Goal: Task Accomplishment & Management: Use online tool/utility

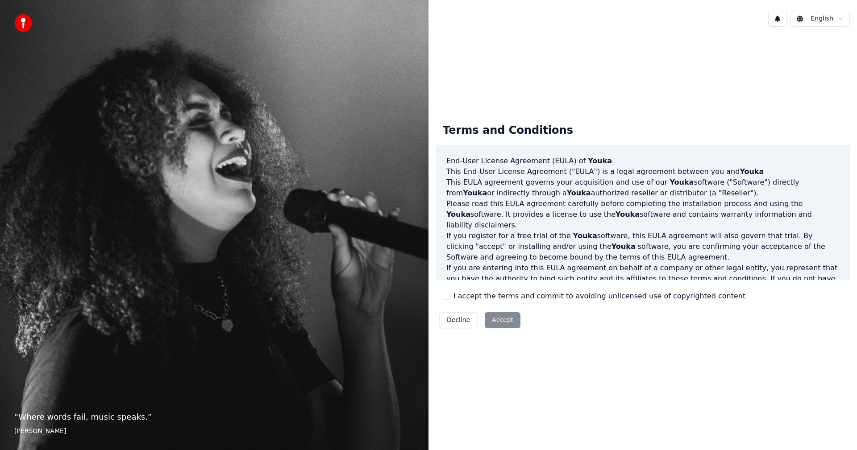
click at [454, 301] on label "I accept the terms and commit to avoiding unlicensed use of copyrighted content" at bounding box center [600, 296] width 292 height 11
click at [450, 300] on button "I accept the terms and commit to avoiding unlicensed use of copyrighted content" at bounding box center [446, 296] width 7 height 7
click at [489, 315] on button "Accept" at bounding box center [503, 320] width 36 height 16
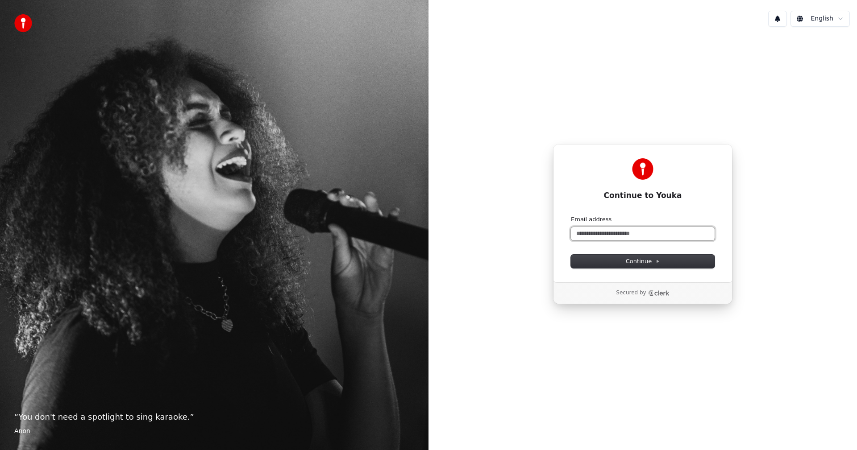
click at [620, 234] on input "Email address" at bounding box center [643, 233] width 144 height 13
click at [611, 260] on button "Continue" at bounding box center [643, 261] width 144 height 13
type input "**********"
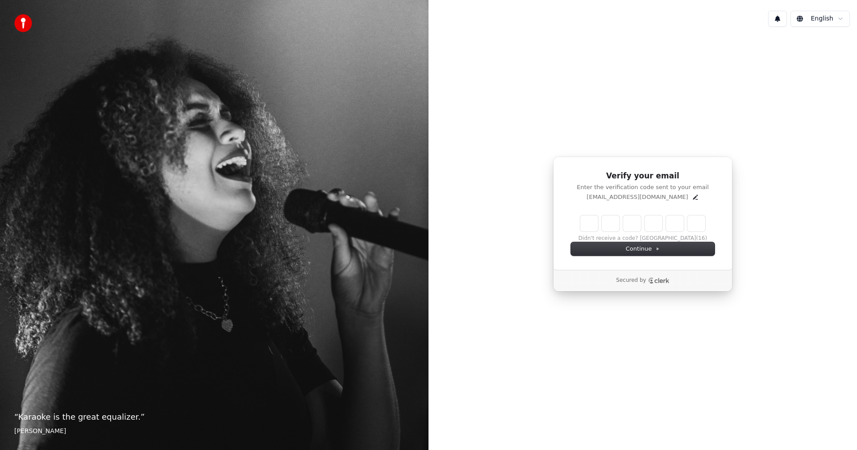
click at [587, 225] on input "Enter verification code" at bounding box center [642, 224] width 125 height 16
type input "******"
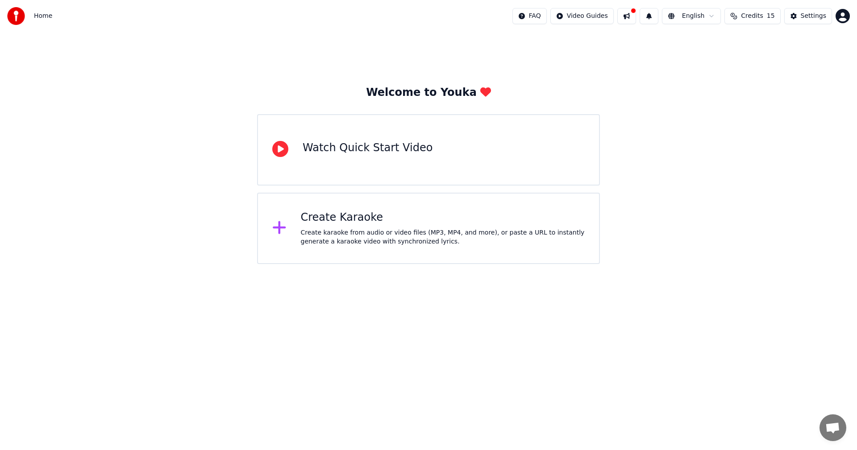
click at [357, 237] on div "Create karaoke from audio or video files (MP3, MP4, and more), or paste a URL t…" at bounding box center [443, 238] width 284 height 18
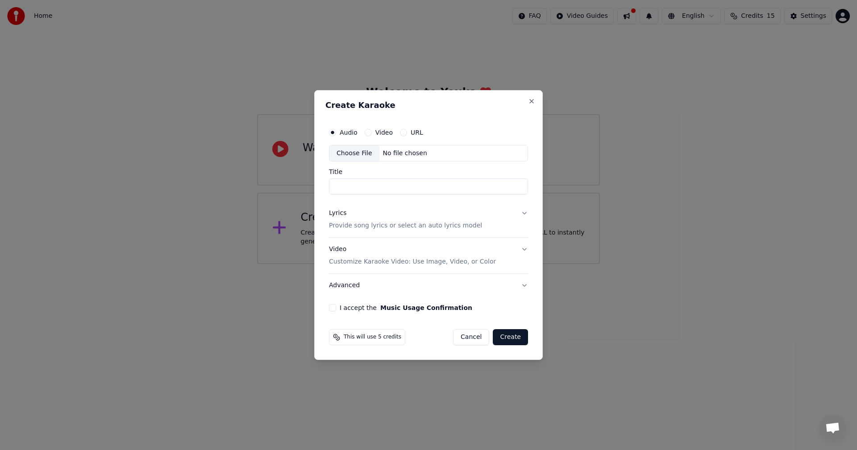
click at [358, 185] on input "Title" at bounding box center [428, 187] width 199 height 16
click at [348, 186] on input "********" at bounding box center [428, 187] width 199 height 16
type input "*********"
click at [383, 129] on label "Video" at bounding box center [383, 132] width 17 height 6
click at [372, 129] on button "Video" at bounding box center [368, 132] width 7 height 7
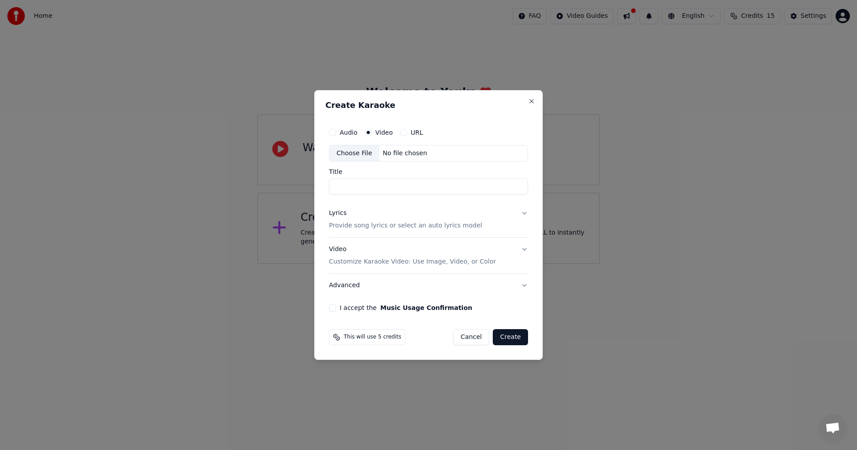
click at [372, 190] on input "Title" at bounding box center [428, 187] width 199 height 16
type input "*"
type input "**********"
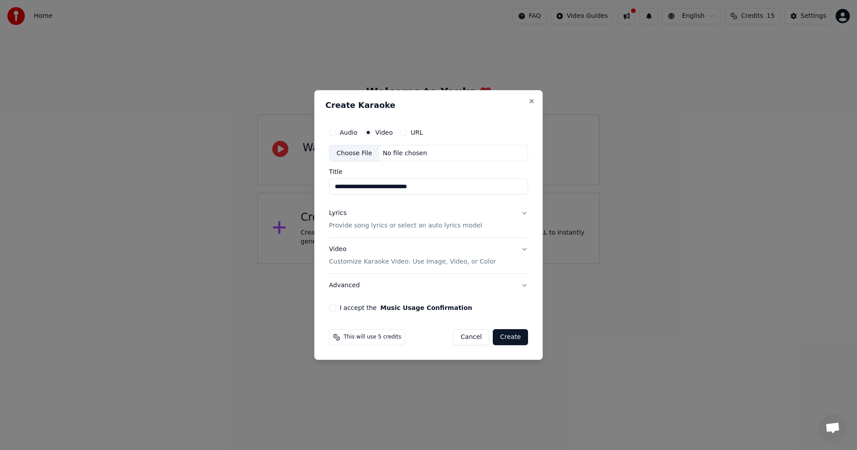
click at [360, 311] on label "I accept the Music Usage Confirmation" at bounding box center [406, 308] width 133 height 6
click at [336, 311] on button "I accept the Music Usage Confirmation" at bounding box center [332, 307] width 7 height 7
click at [517, 337] on button "Create" at bounding box center [510, 337] width 35 height 16
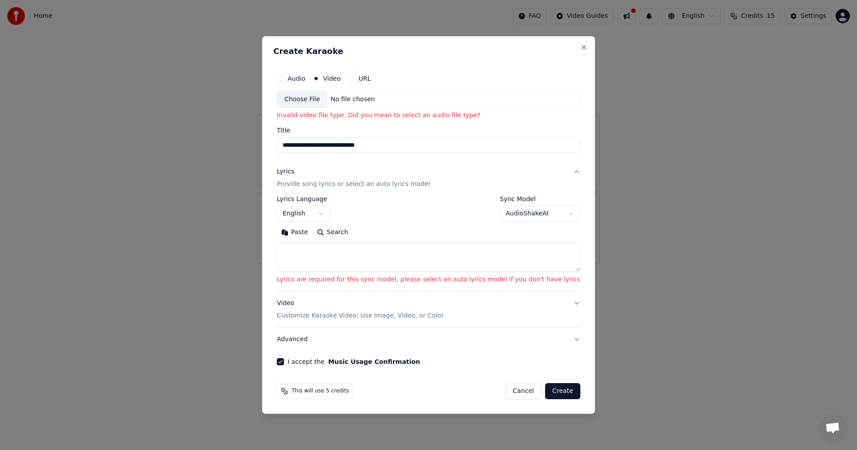
click at [313, 96] on div "Choose File" at bounding box center [302, 100] width 50 height 16
click at [304, 79] on div "Audio" at bounding box center [291, 78] width 29 height 7
click at [284, 79] on button "Audio" at bounding box center [280, 78] width 7 height 7
click at [321, 104] on div "Choose File" at bounding box center [302, 100] width 50 height 16
type input "**********"
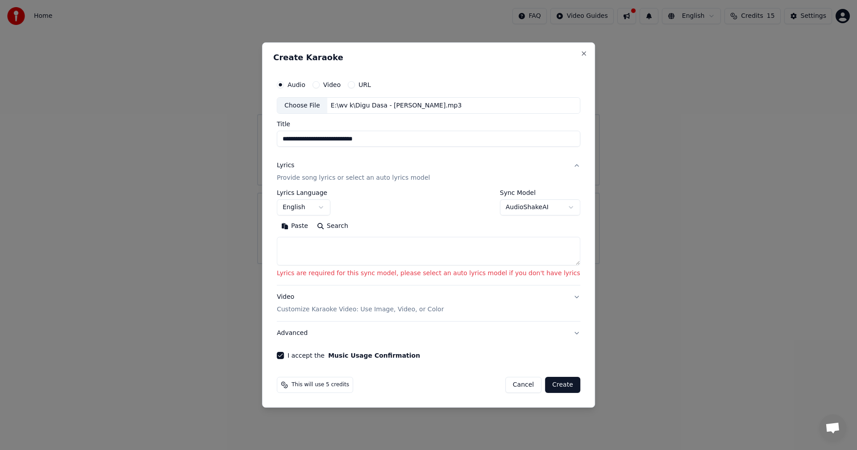
click at [330, 208] on button "English" at bounding box center [304, 208] width 54 height 16
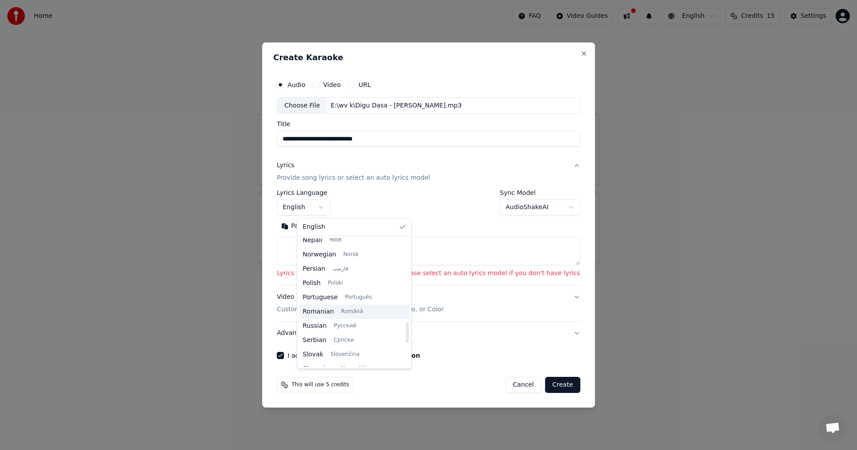
scroll to position [536, 0]
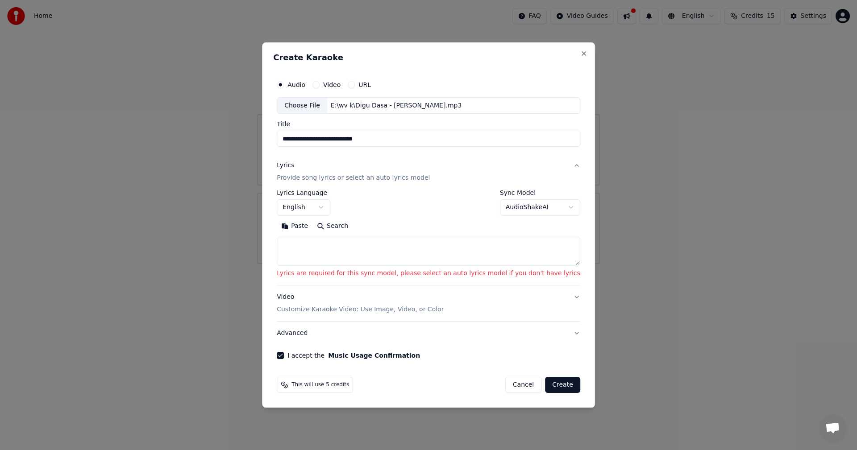
click at [480, 264] on body "**********" at bounding box center [428, 132] width 857 height 264
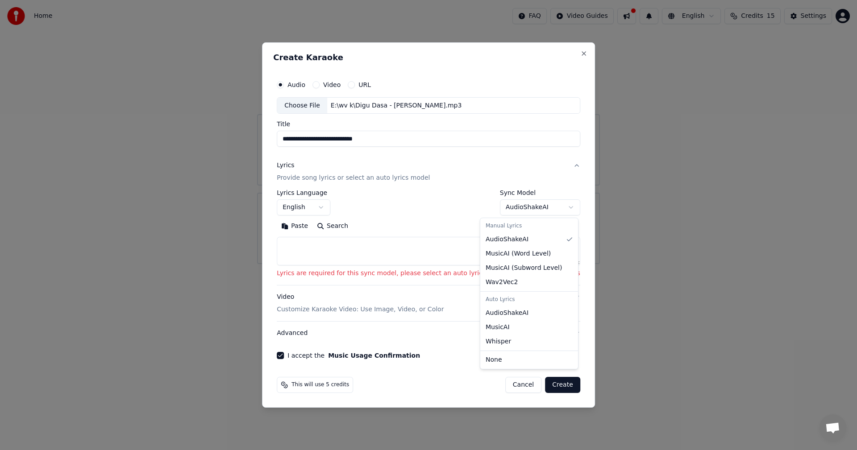
click at [531, 208] on body "**********" at bounding box center [428, 132] width 857 height 264
click at [333, 203] on body "**********" at bounding box center [428, 132] width 857 height 264
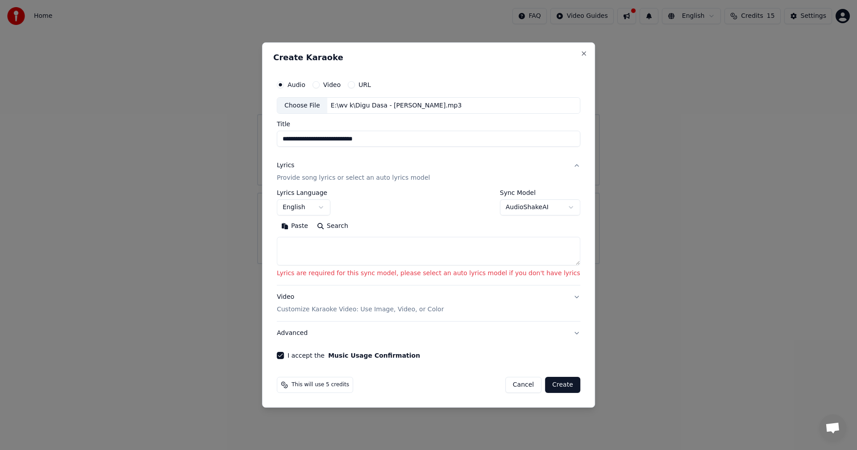
click at [335, 206] on body "**********" at bounding box center [428, 132] width 857 height 264
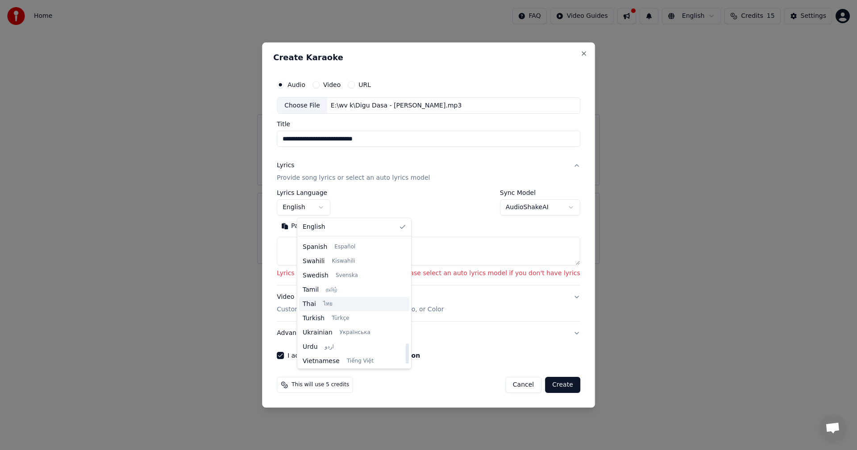
scroll to position [685, 0]
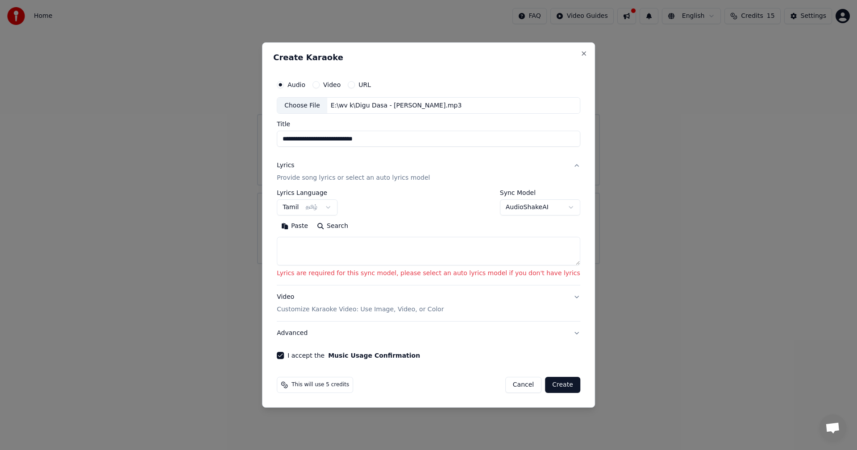
click at [312, 229] on button "Paste" at bounding box center [295, 227] width 36 height 14
select select "**"
click at [337, 226] on button "Search" at bounding box center [332, 227] width 40 height 14
click at [341, 223] on button "Search" at bounding box center [332, 227] width 40 height 14
click at [312, 227] on button "Paste" at bounding box center [295, 227] width 36 height 14
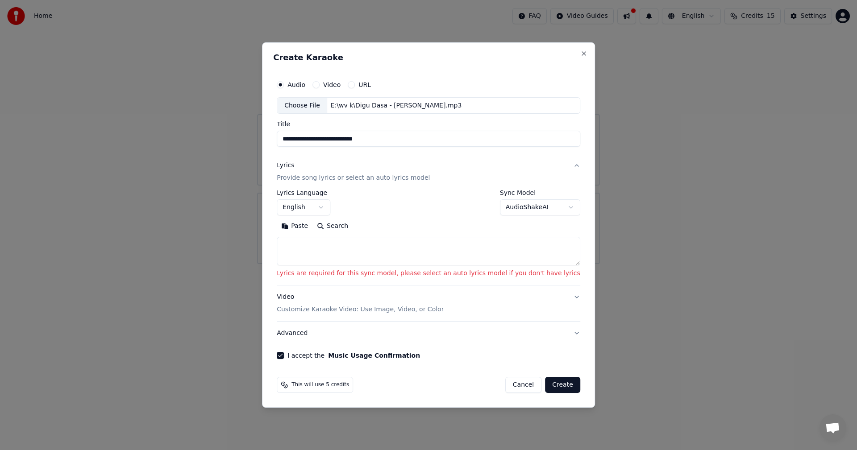
click at [343, 274] on p "Lyrics are required for this sync model, please select an auto lyrics model if …" at bounding box center [429, 274] width 304 height 9
click at [505, 204] on body "**********" at bounding box center [428, 132] width 857 height 264
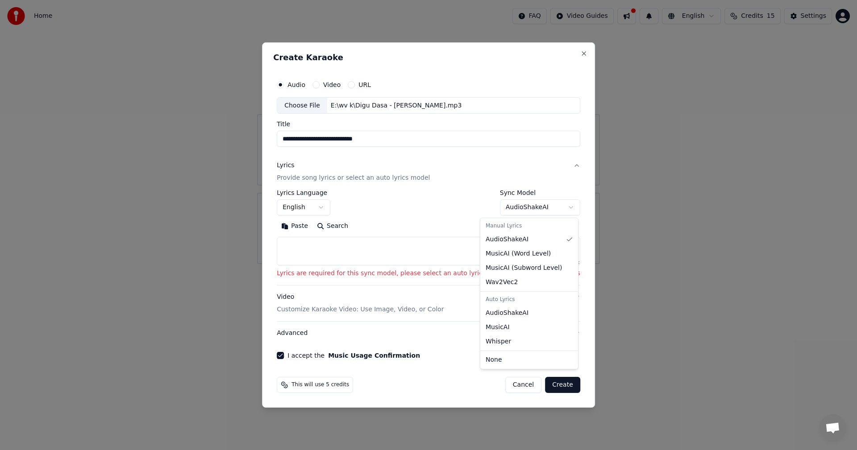
select select "**********"
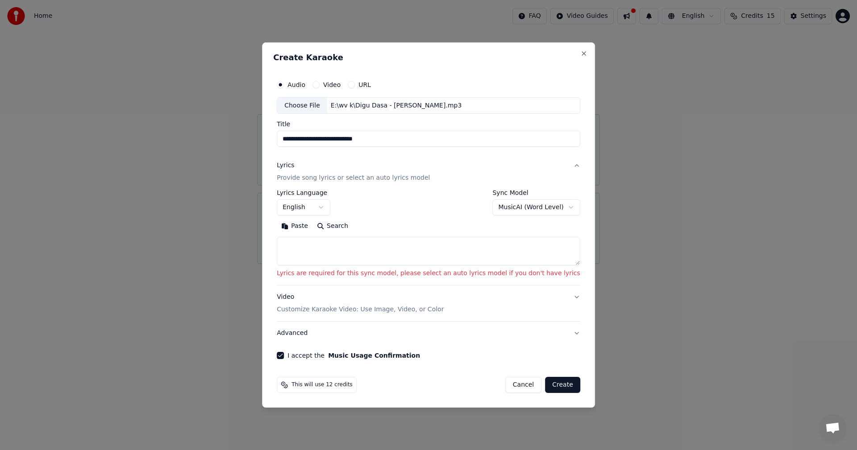
click at [347, 228] on button "Search" at bounding box center [332, 227] width 40 height 14
click at [327, 312] on p "Customize Karaoke Video: Use Image, Video, or Color" at bounding box center [360, 309] width 167 height 9
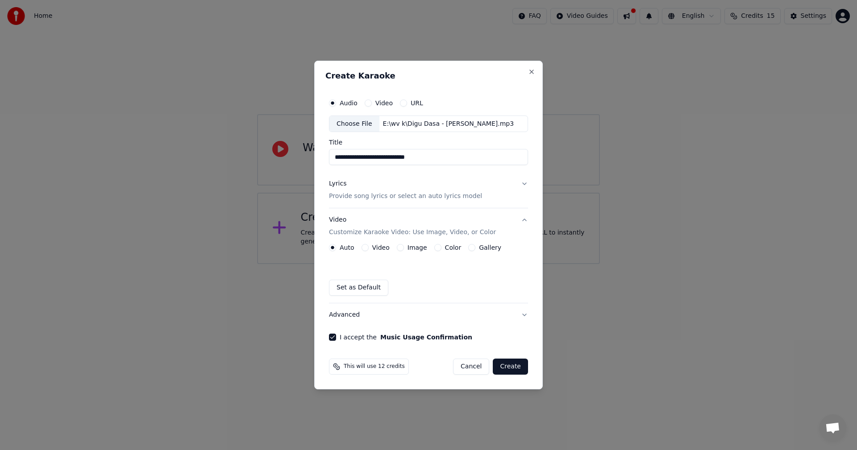
click at [368, 247] on div "Video" at bounding box center [376, 247] width 28 height 7
click at [367, 247] on button "Video" at bounding box center [365, 247] width 7 height 7
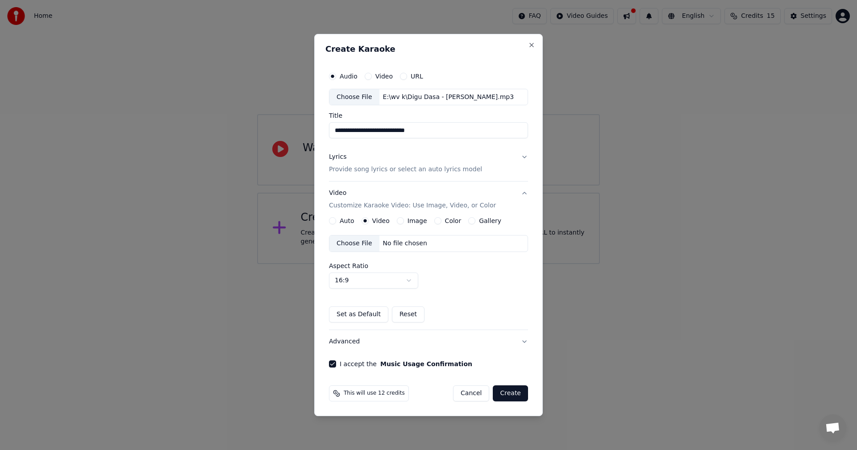
click at [477, 399] on button "Cancel" at bounding box center [471, 394] width 36 height 16
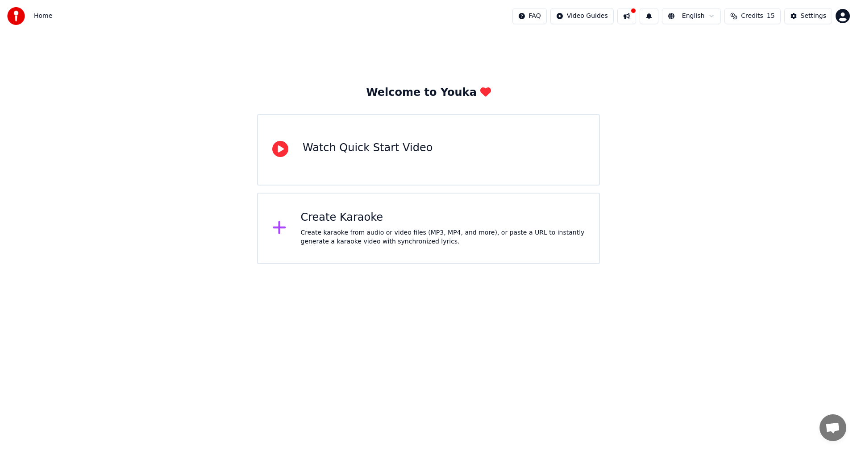
click at [288, 228] on div at bounding box center [282, 229] width 21 height 18
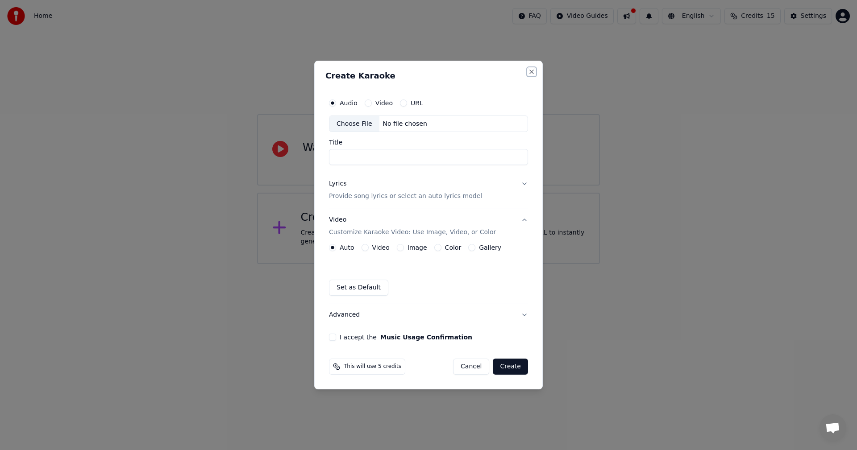
click at [530, 72] on button "Close" at bounding box center [531, 71] width 7 height 7
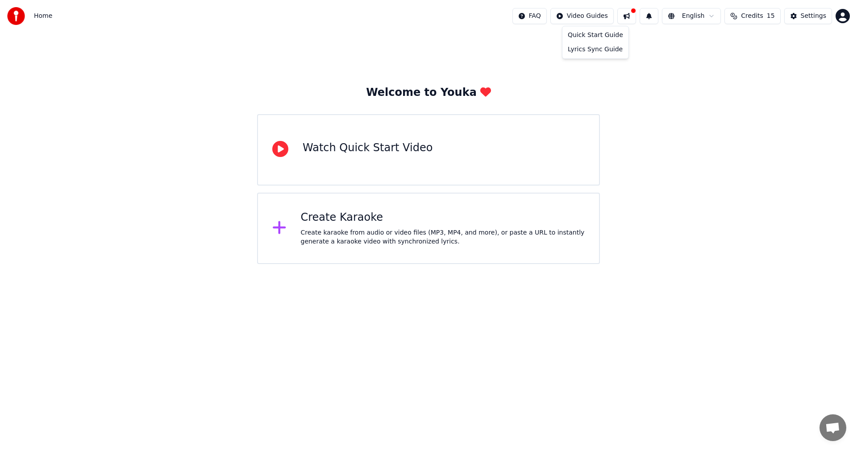
click at [597, 21] on html "Home FAQ Video Guides English Credits 15 Settings Welcome to Youka Watch Quick …" at bounding box center [428, 132] width 857 height 264
click at [637, 20] on html "Home FAQ Video Guides English Credits 15 Settings Welcome to Youka Watch Quick …" at bounding box center [428, 132] width 857 height 264
click at [599, 15] on html "Home FAQ Video Guides English Credits 15 Settings Welcome to Youka Watch Quick …" at bounding box center [428, 132] width 857 height 264
click at [596, 40] on div "Quick Start Guide" at bounding box center [595, 35] width 62 height 14
click at [615, 17] on html "Home FAQ Video Guides English Credits 15 Settings Welcome to Youka Watch Quick …" at bounding box center [428, 132] width 857 height 264
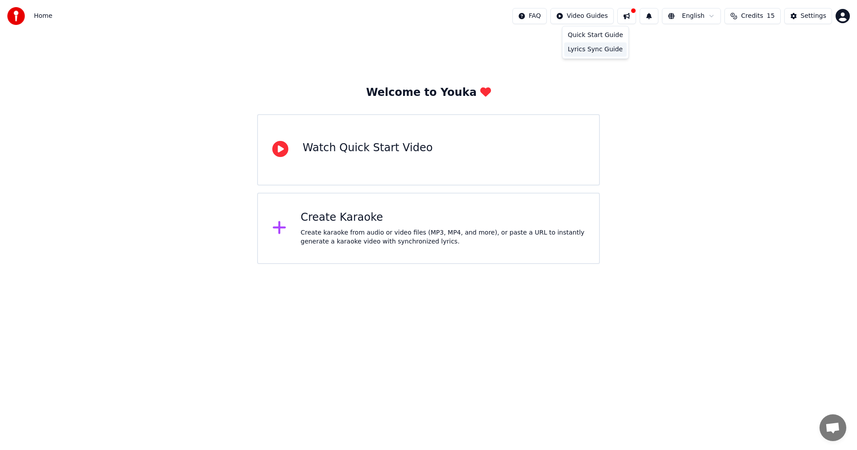
click at [601, 55] on div "Lyrics Sync Guide" at bounding box center [595, 49] width 62 height 14
click at [636, 14] on button at bounding box center [626, 16] width 19 height 16
click at [658, 17] on button at bounding box center [649, 16] width 19 height 16
click at [680, 14] on html "Home FAQ Video Guides English Credits 15 Settings Welcome to Youka Watch Quick …" at bounding box center [428, 132] width 857 height 264
click at [748, 17] on html "Home FAQ Video Guides English Credits 15 Settings Welcome to Youka Watch Quick …" at bounding box center [428, 132] width 857 height 264
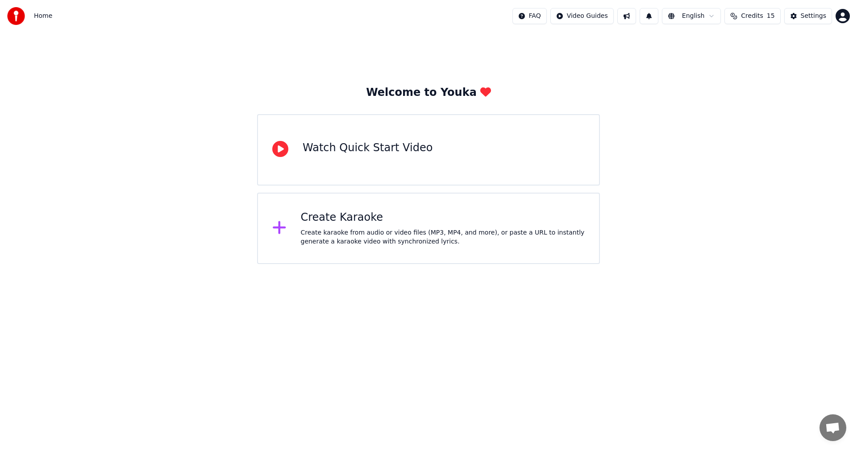
click at [748, 17] on span "Credits" at bounding box center [752, 16] width 22 height 9
click at [738, 56] on td "15" at bounding box center [739, 59] width 40 height 16
click at [820, 38] on div "Topup Remaining Expiration (days) 15 15 30 Refresh" at bounding box center [756, 61] width 141 height 57
click at [740, 86] on button "Refresh" at bounding box center [757, 83] width 46 height 16
click at [704, 105] on div "Welcome to Youka Watch Quick Start Video Create Karaoke Create karaoke from aud…" at bounding box center [428, 148] width 857 height 232
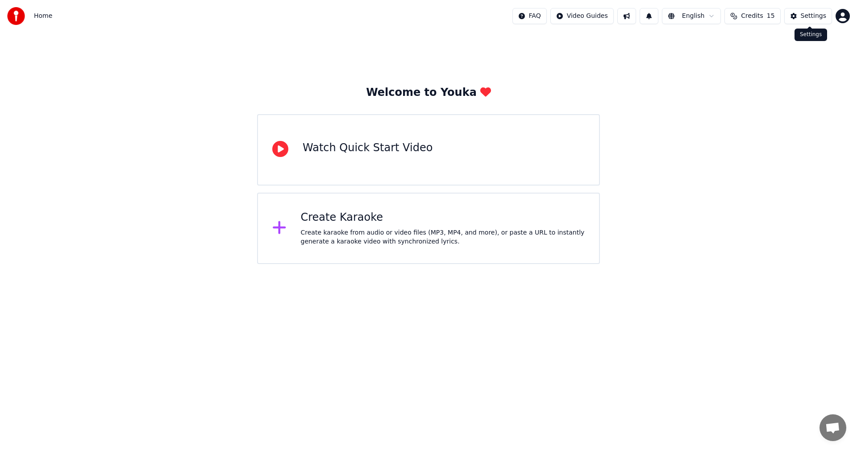
click at [816, 15] on div "Settings" at bounding box center [813, 16] width 25 height 9
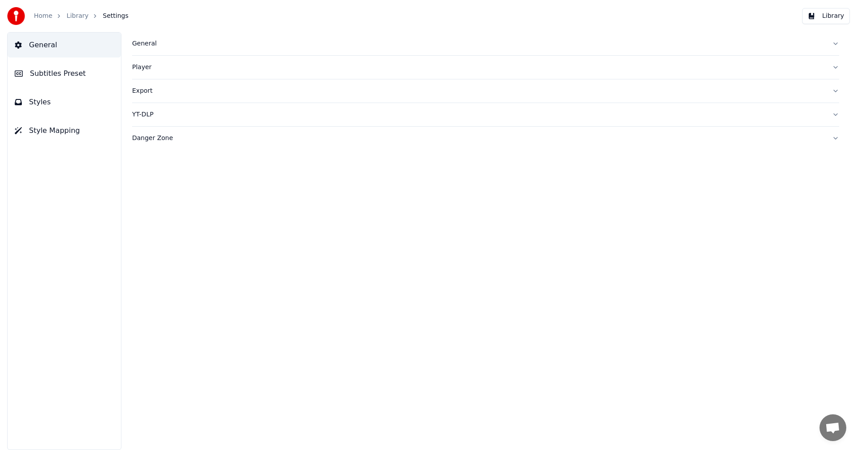
click at [169, 199] on div "General Player Export YT-DLP Danger Zone" at bounding box center [485, 241] width 743 height 418
drag, startPoint x: 89, startPoint y: 92, endPoint x: 65, endPoint y: 135, distance: 49.4
click at [89, 95] on button "Styles" at bounding box center [64, 102] width 113 height 25
click at [65, 135] on span "Style Mapping" at bounding box center [54, 130] width 51 height 11
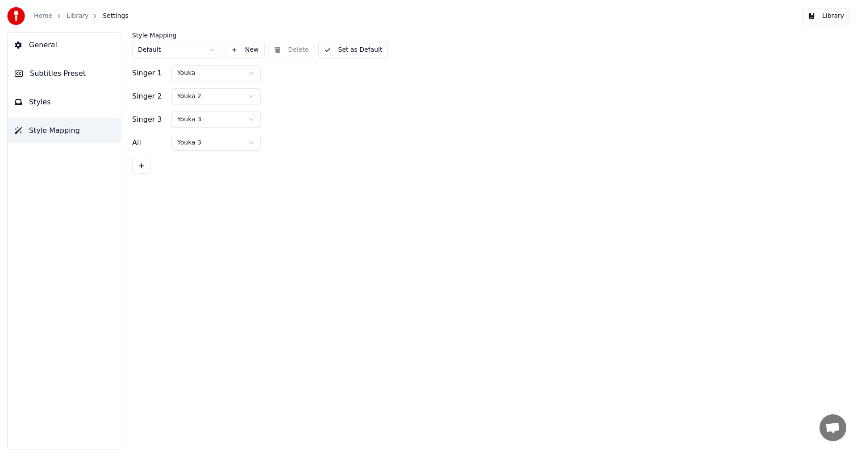
click at [416, 136] on div "All Youka 3" at bounding box center [485, 143] width 707 height 16
